Goal: Check status: Check status

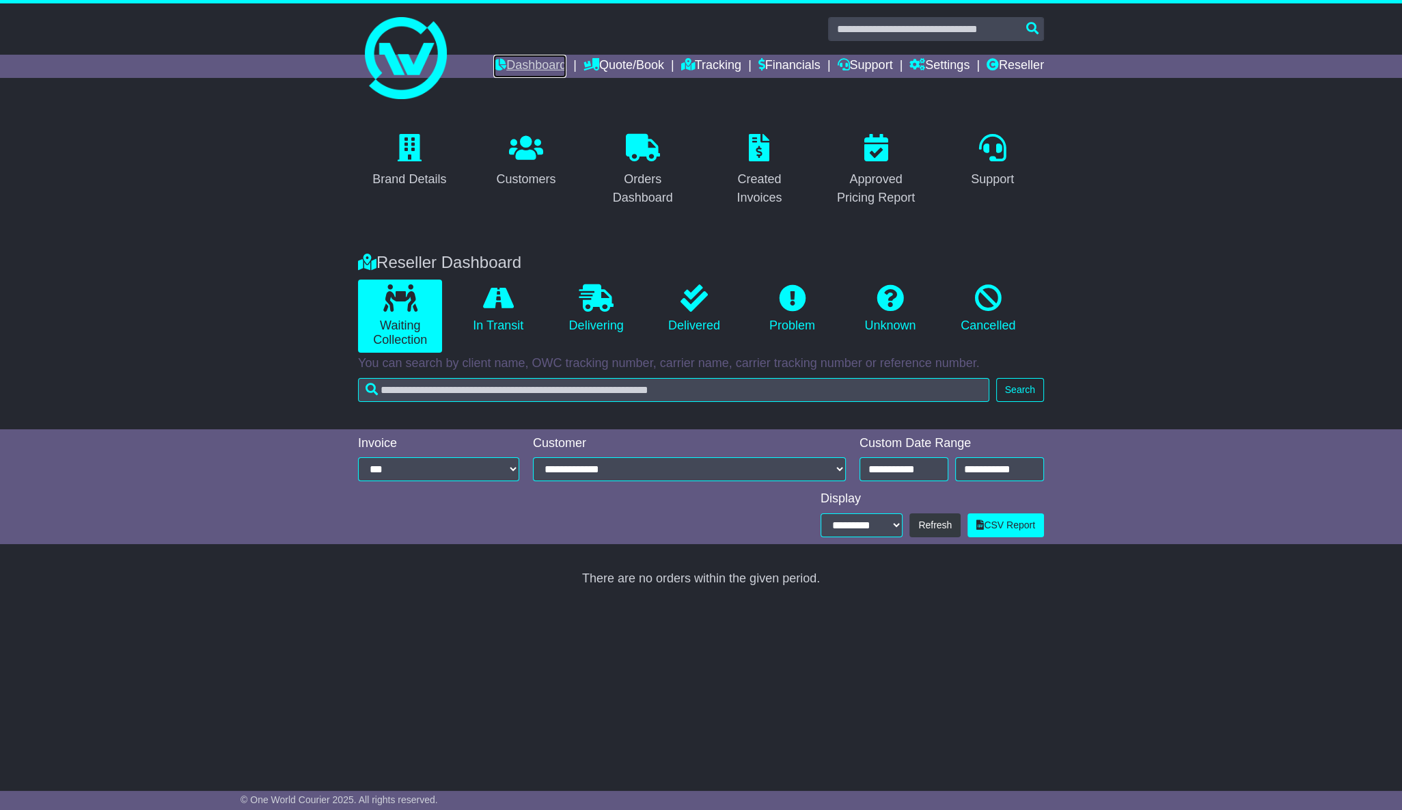
click at [523, 62] on link "Dashboard" at bounding box center [529, 66] width 73 height 23
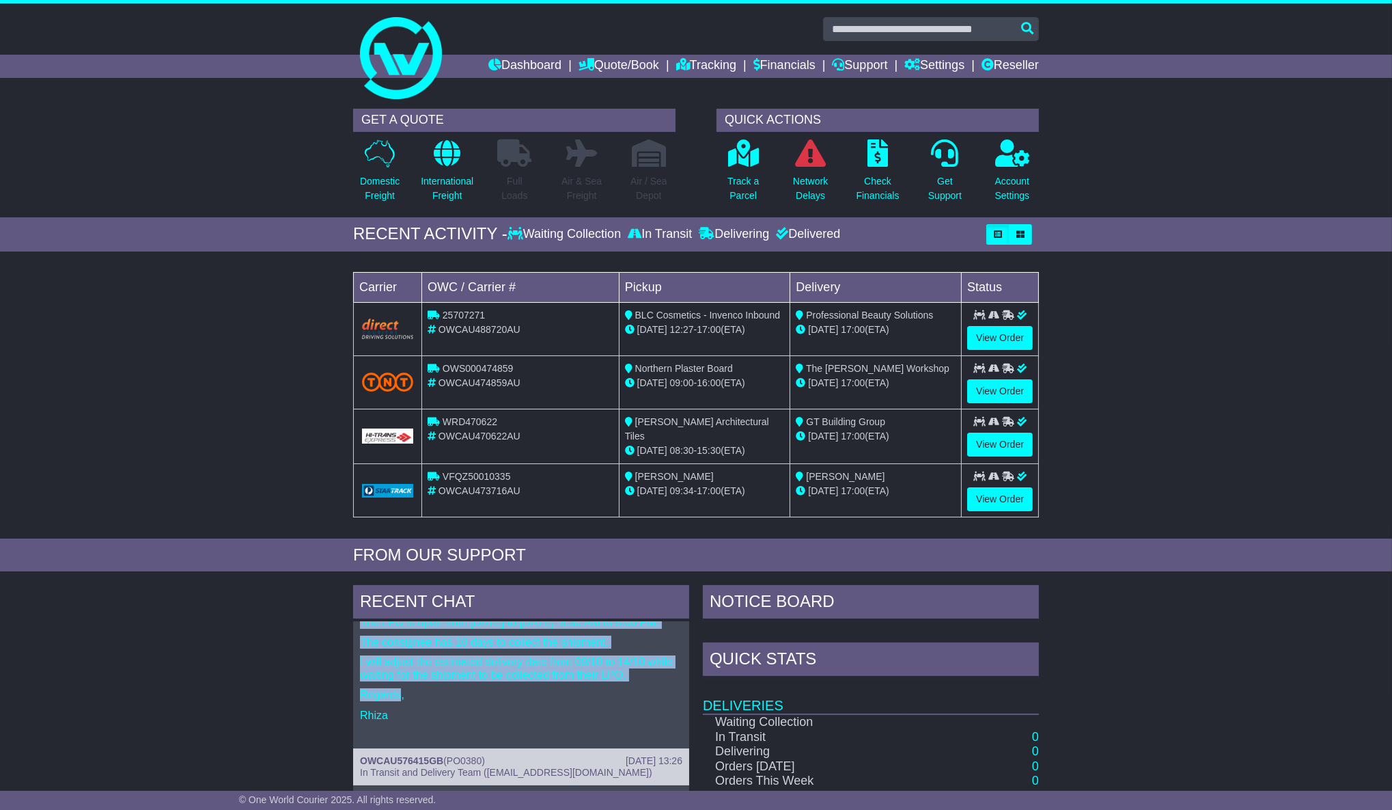
scroll to position [186, 0]
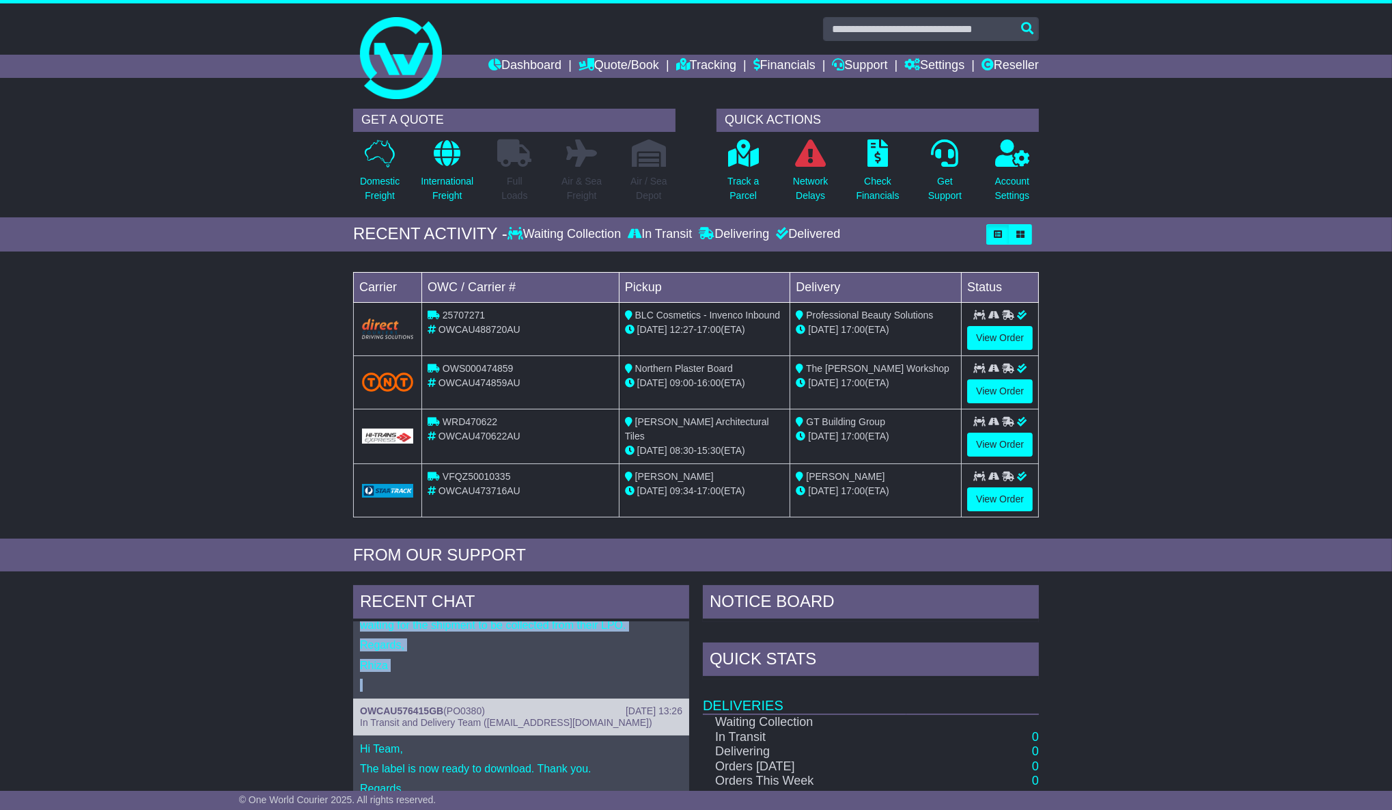
drag, startPoint x: 361, startPoint y: 668, endPoint x: 400, endPoint y: 689, distance: 43.7
click at [400, 689] on div "Hi Team, The shipment went on board for delivery yesterday, 09/10, but it was u…" at bounding box center [521, 585] width 336 height 225
copy div "Hi Team, The shipment went on board for delivery yesterday, 09/10, but it was u…"
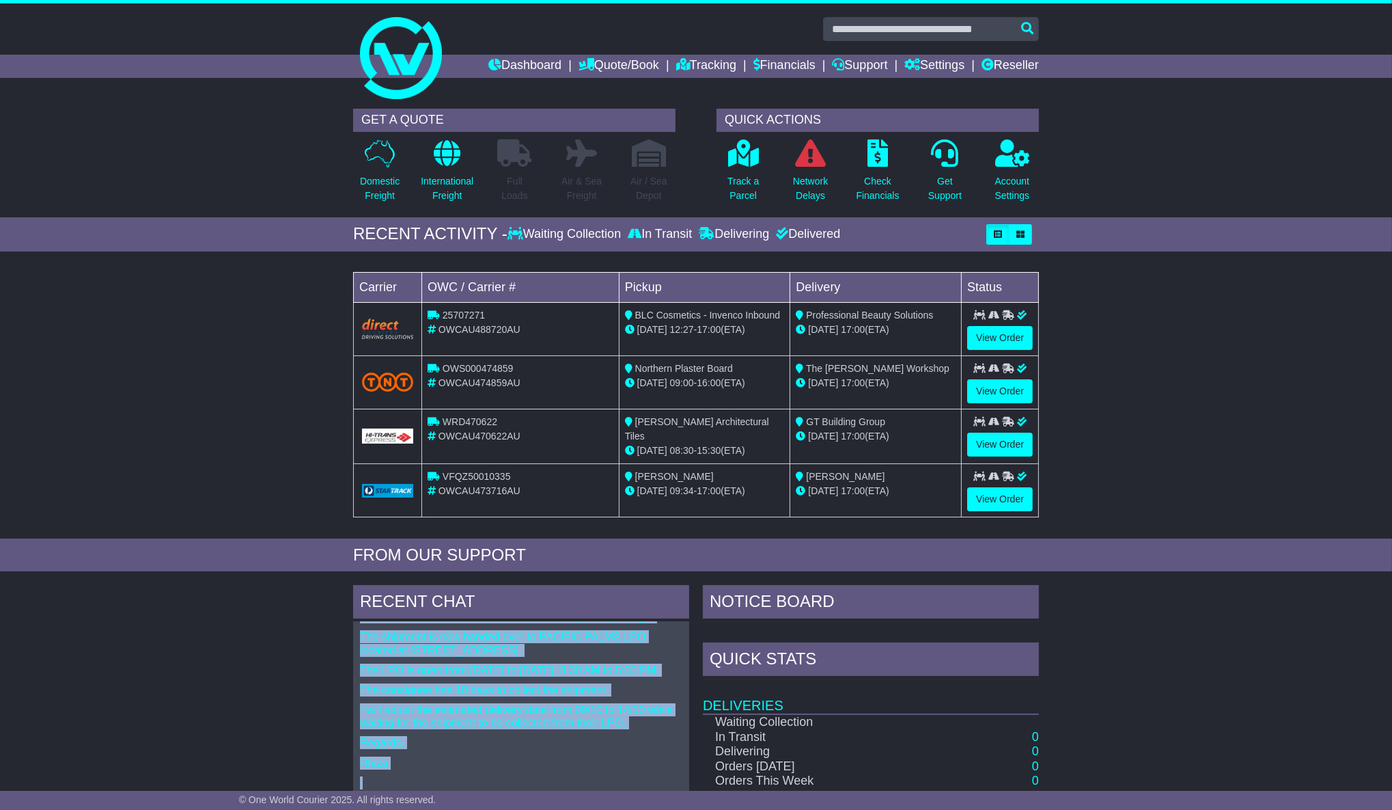
scroll to position [0, 0]
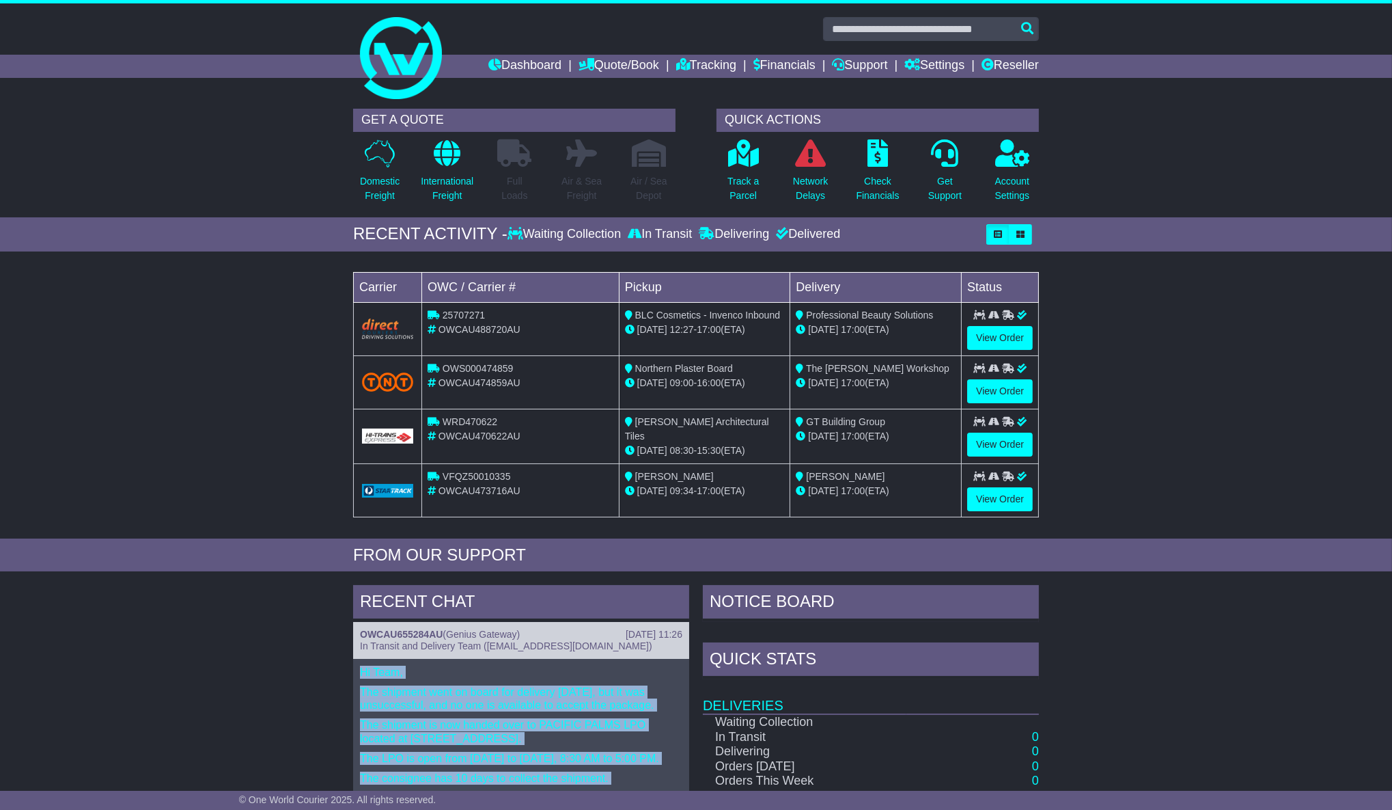
drag, startPoint x: 277, startPoint y: 665, endPoint x: 196, endPoint y: 636, distance: 85.8
drag, startPoint x: 241, startPoint y: 657, endPoint x: 253, endPoint y: 667, distance: 16.1
click at [409, 631] on link "OWCAU655284AU" at bounding box center [401, 634] width 83 height 11
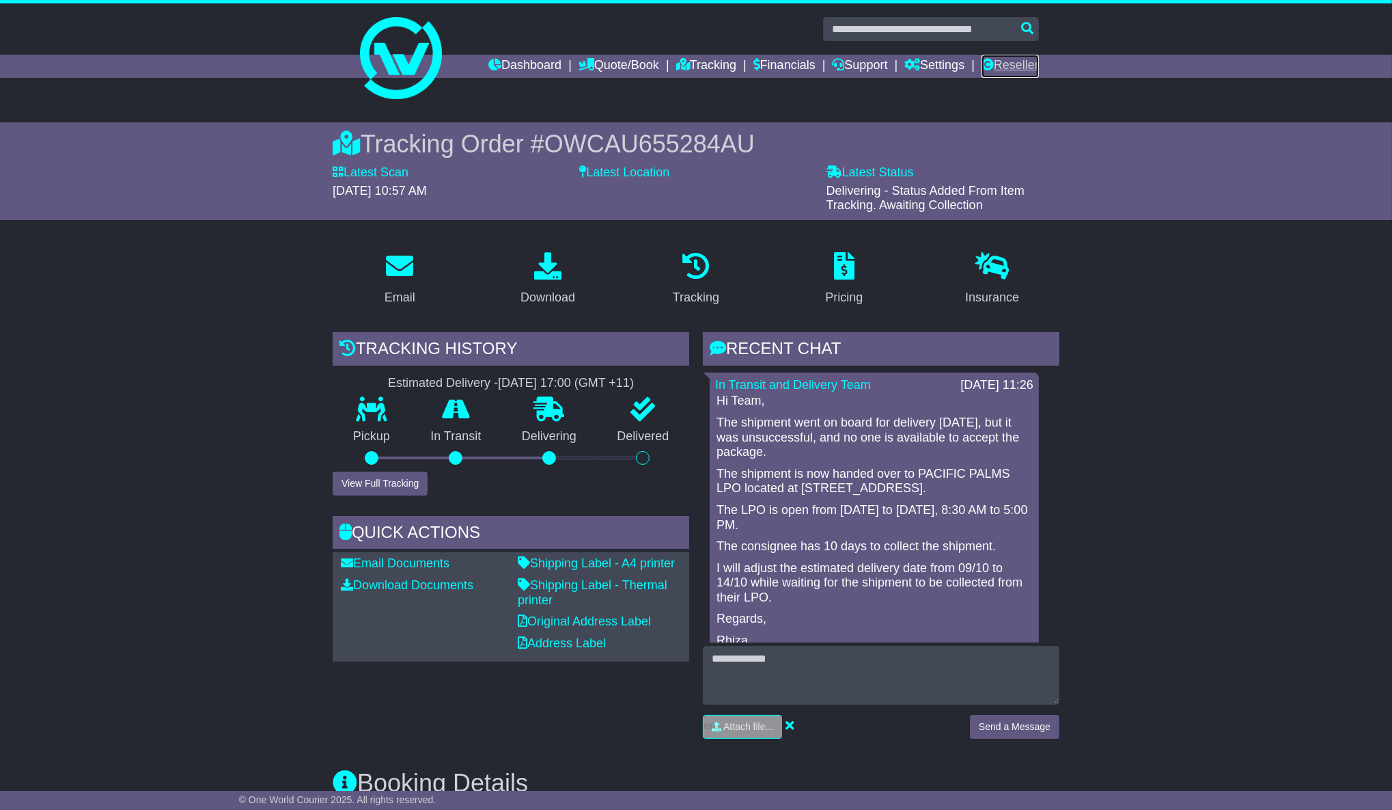
click at [1001, 60] on link "Reseller" at bounding box center [1010, 66] width 57 height 23
